Goal: Task Accomplishment & Management: Use online tool/utility

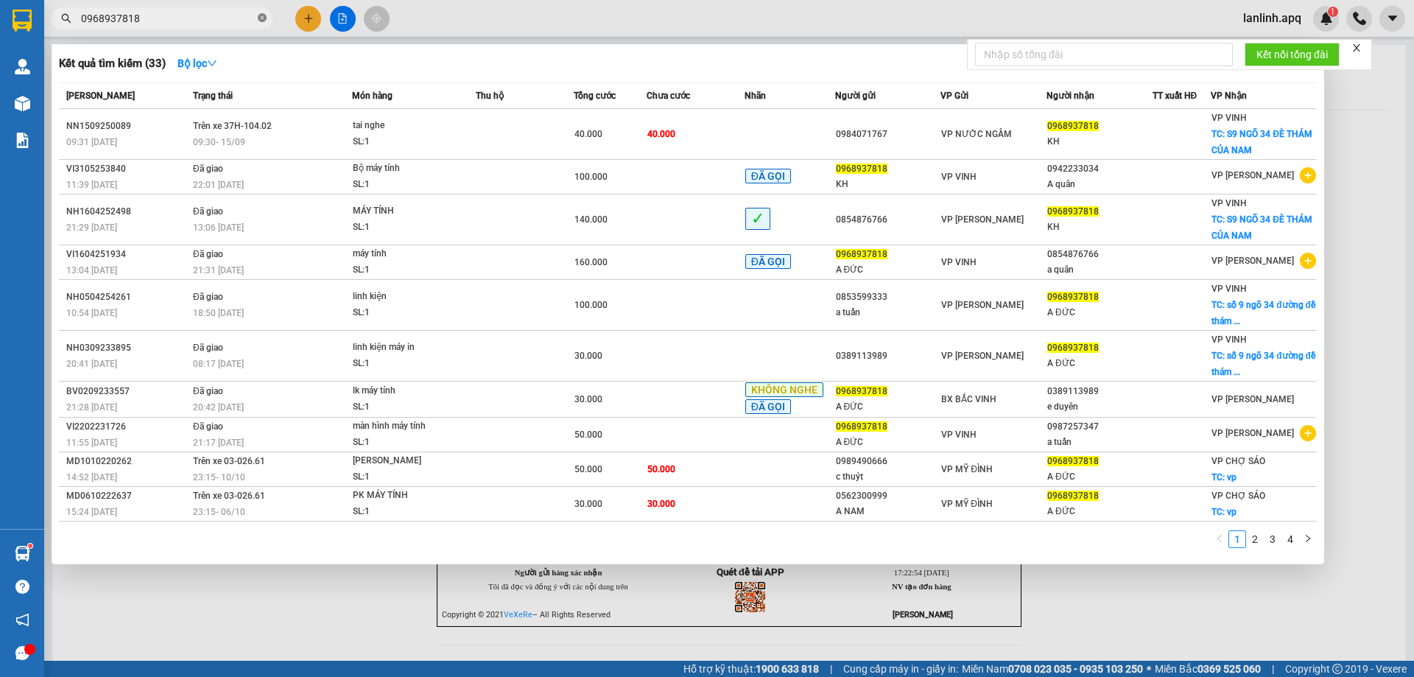
click at [263, 21] on icon "close-circle" at bounding box center [262, 17] width 9 height 9
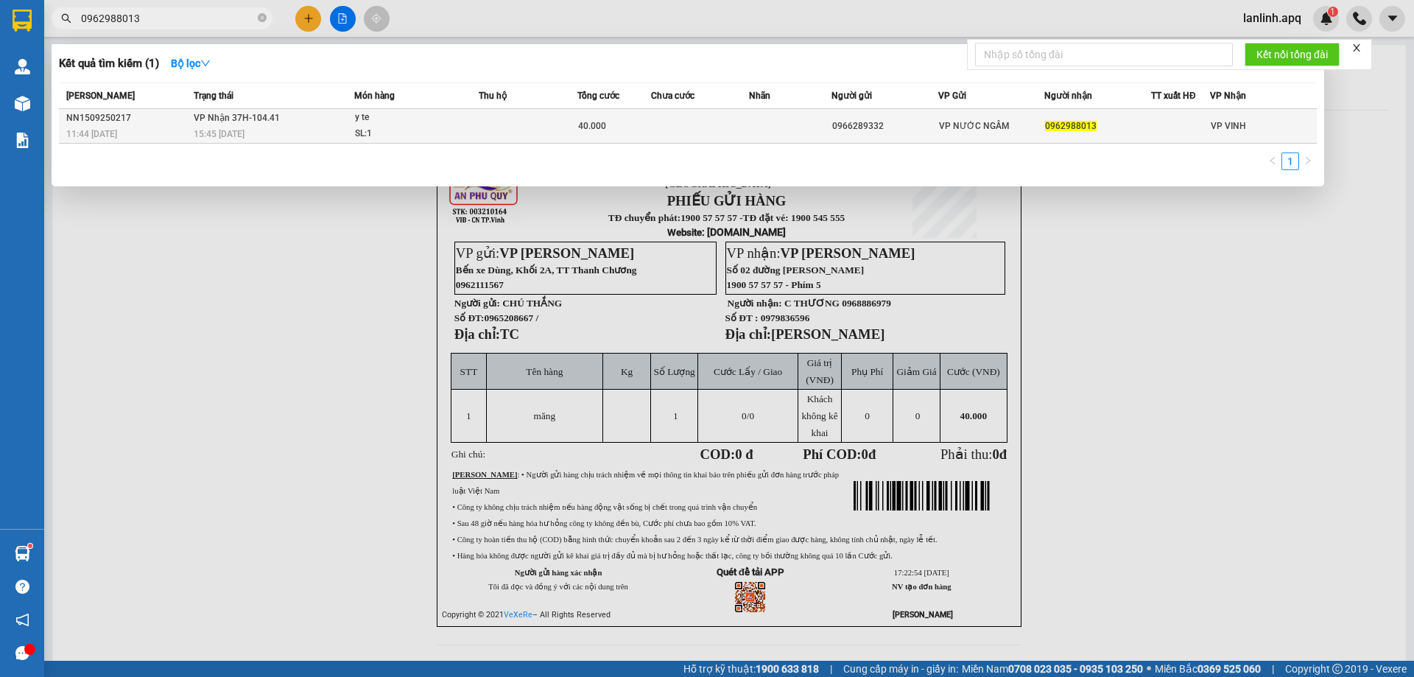
type input "0962988013"
click at [272, 123] on span "VP Nhận 37H-104.41" at bounding box center [237, 118] width 86 height 10
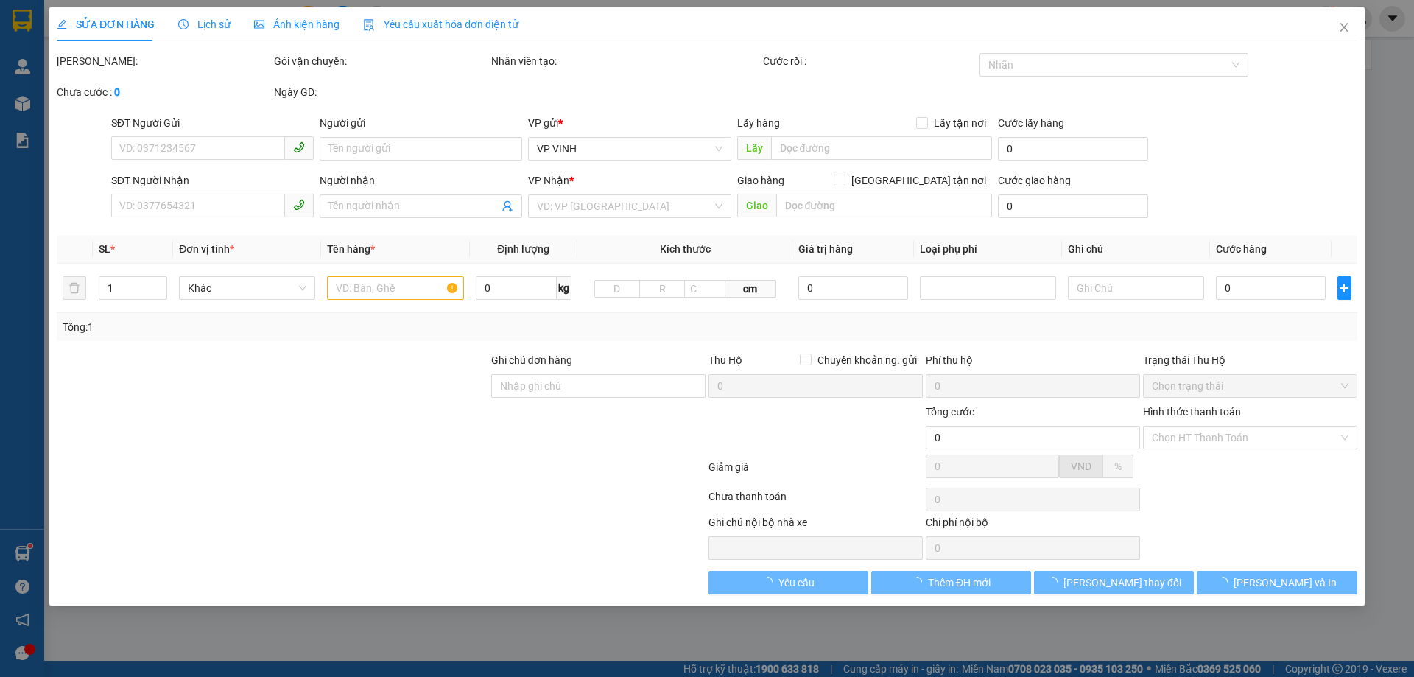
type input "0966289332"
type input "0962988013"
type input "40.000"
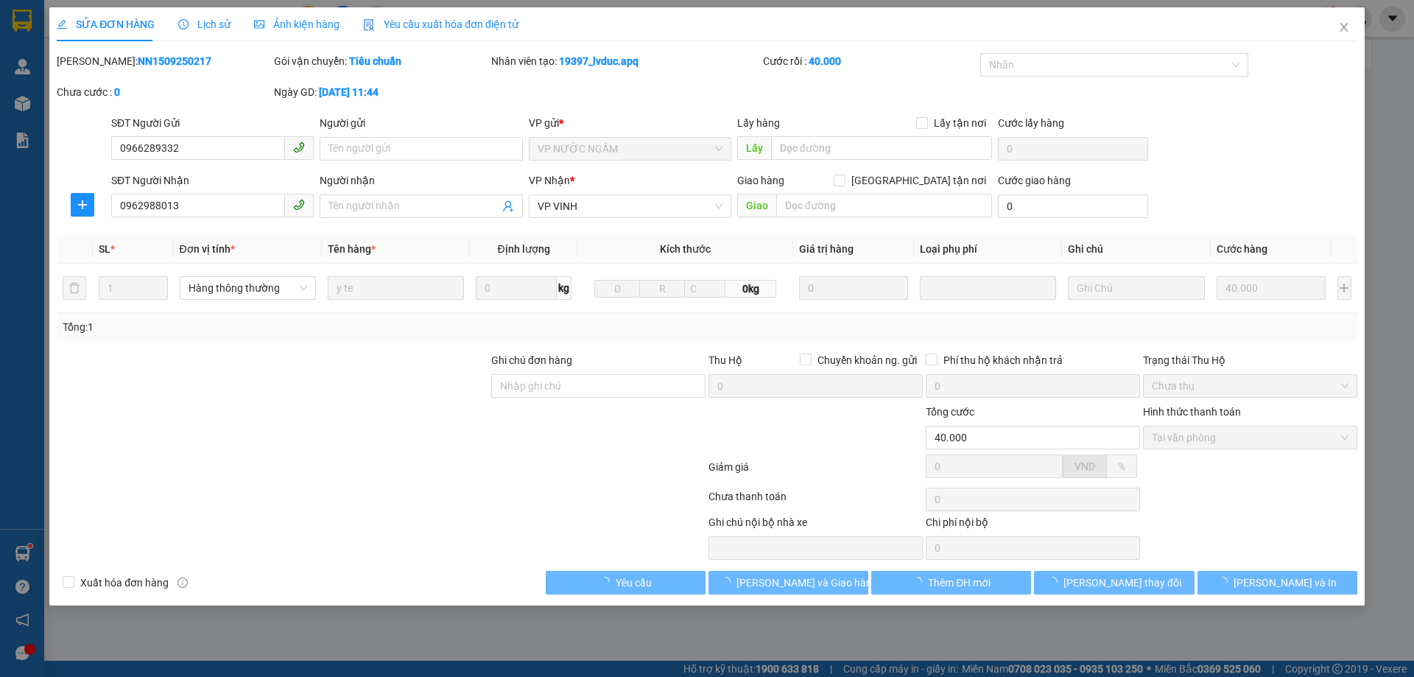
click at [202, 24] on span "Lịch sử" at bounding box center [204, 24] width 52 height 12
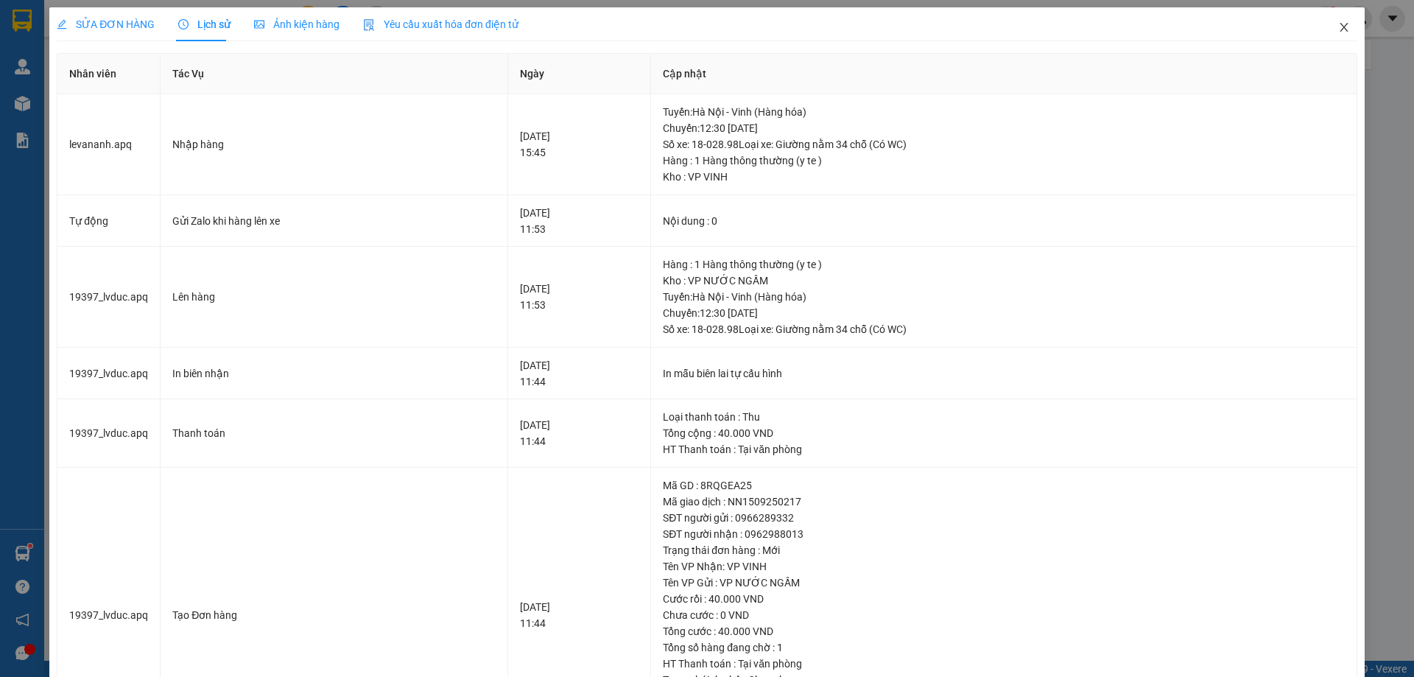
click at [1333, 18] on span "Close" at bounding box center [1343, 27] width 41 height 41
